Goal: Task Accomplishment & Management: Manage account settings

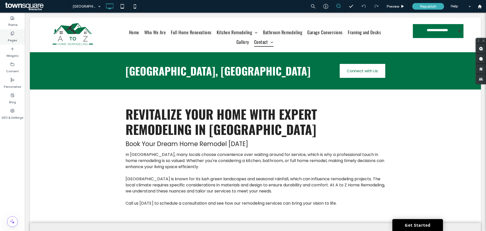
click at [16, 39] on label "Pages" at bounding box center [12, 38] width 9 height 7
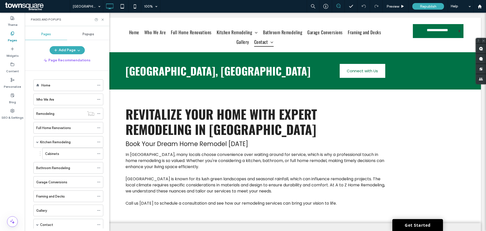
drag, startPoint x: 55, startPoint y: 85, endPoint x: 125, endPoint y: 127, distance: 81.6
click at [55, 85] on div "Home" at bounding box center [67, 85] width 53 height 5
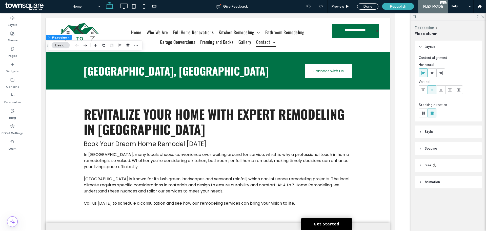
click at [63, 44] on button "Design" at bounding box center [61, 45] width 18 height 6
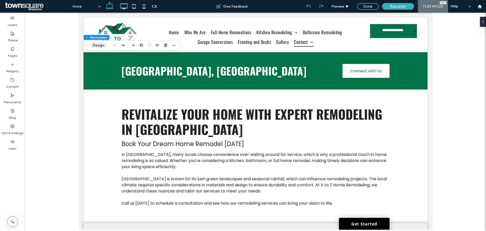
click at [98, 45] on button "Design" at bounding box center [98, 45] width 18 height 6
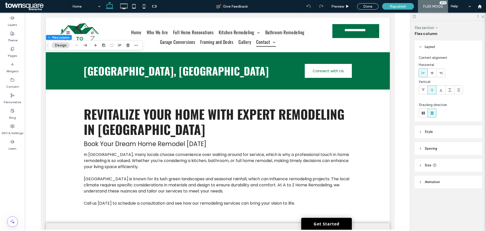
click at [485, 15] on div at bounding box center [449, 17] width 76 height 8
click at [371, 8] on div "Done" at bounding box center [368, 6] width 21 height 6
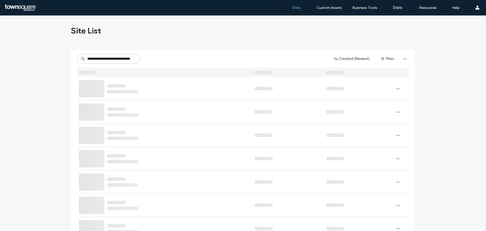
scroll to position [0, 22]
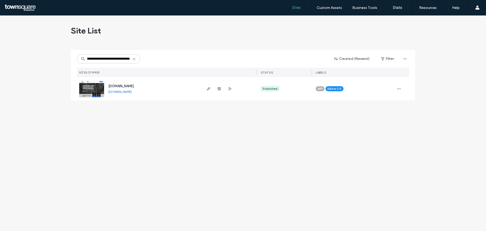
type input "**********"
click at [127, 86] on span "[DOMAIN_NAME]" at bounding box center [121, 86] width 26 height 4
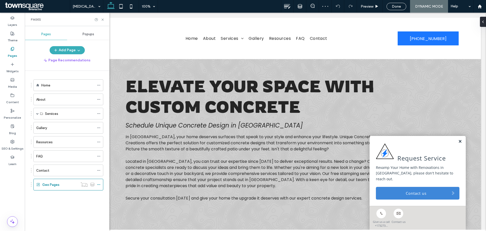
click at [459, 144] on link at bounding box center [461, 141] width 4 height 4
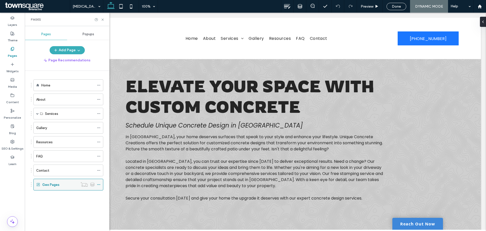
click at [99, 185] on icon at bounding box center [99, 185] width 4 height 4
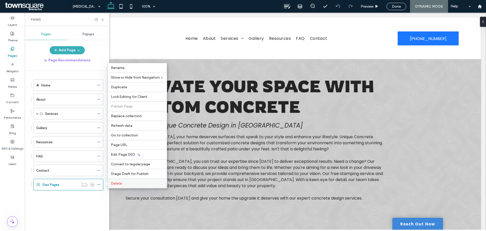
click at [114, 181] on span "Delete" at bounding box center [116, 183] width 11 height 4
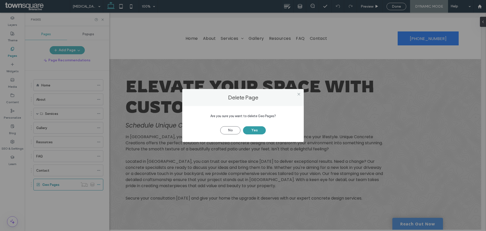
click at [252, 129] on button "Yes" at bounding box center [254, 130] width 23 height 8
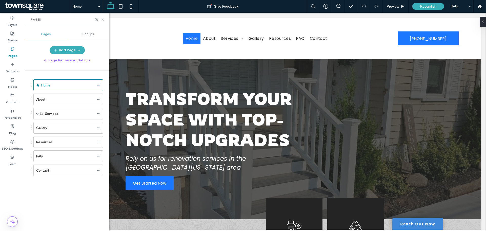
click at [102, 19] on use at bounding box center [103, 19] width 2 height 2
